Goal: Information Seeking & Learning: Learn about a topic

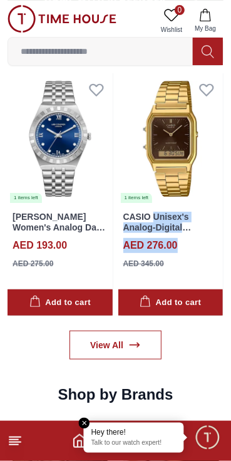
scroll to position [18, 0]
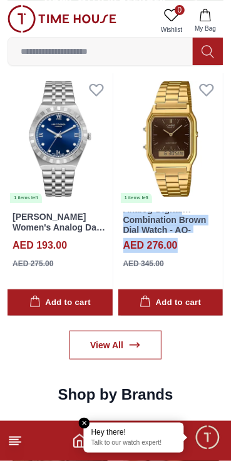
click at [173, 165] on img at bounding box center [170, 138] width 105 height 131
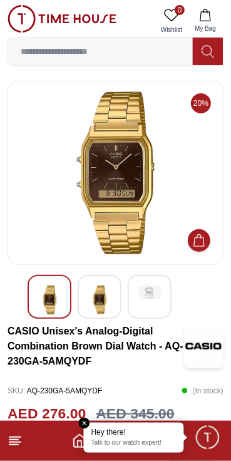
click at [113, 200] on img at bounding box center [115, 172] width 195 height 163
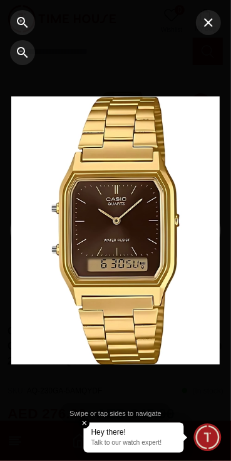
click at [202, 23] on icon "button" at bounding box center [208, 22] width 15 height 15
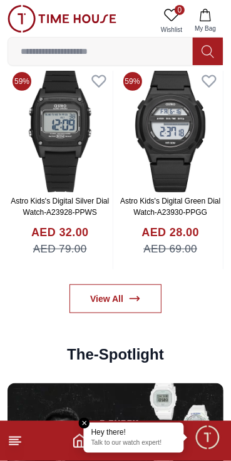
scroll to position [2043, 0]
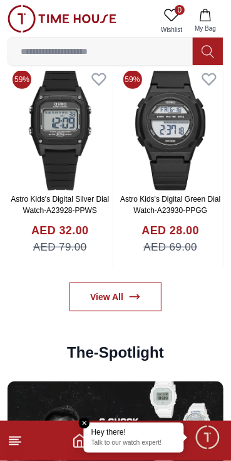
click at [210, 55] on icon at bounding box center [208, 51] width 13 height 14
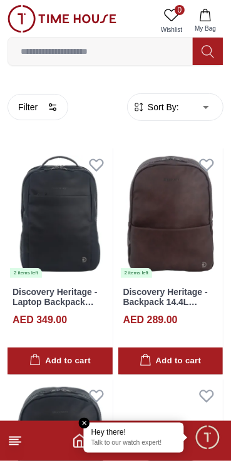
click at [48, 103] on button "Filter" at bounding box center [38, 107] width 61 height 26
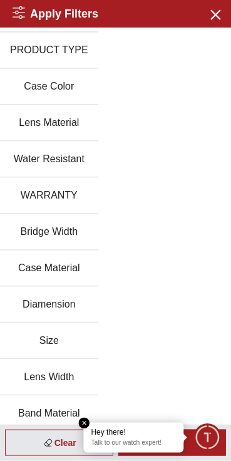
scroll to position [68, 0]
click at [135, 207] on div "Categories Brands PRODUCT TYPE Case Color Lens Material Water Resistant WARRANT…" at bounding box center [115, 432] width 231 height 945
click at [105, 43] on div "Categories Brands PRODUCT TYPE Case Color Lens Material Water Resistant WARRANT…" at bounding box center [115, 432] width 231 height 945
click at [63, 60] on button "PRODUCT TYPE" at bounding box center [49, 51] width 98 height 36
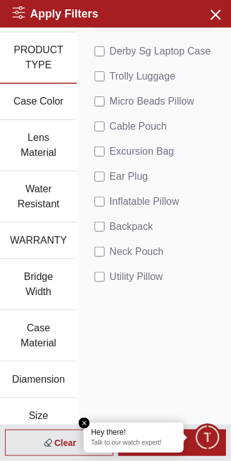
click at [215, 14] on icon "button" at bounding box center [215, 14] width 9 height 9
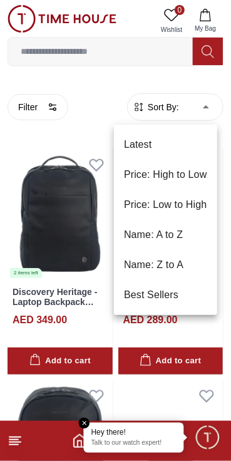
click at [86, 60] on div at bounding box center [115, 230] width 231 height 461
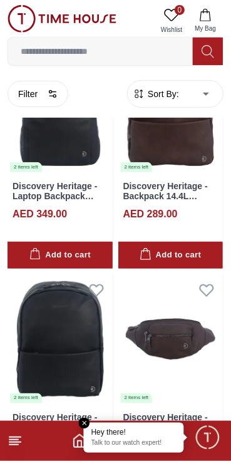
scroll to position [284, 0]
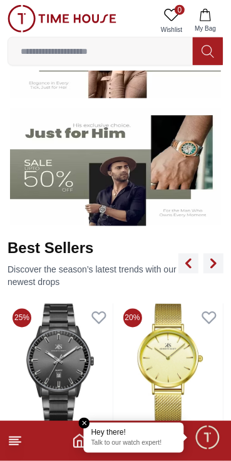
scroll to position [2043, 0]
